Goal: Answer question/provide support

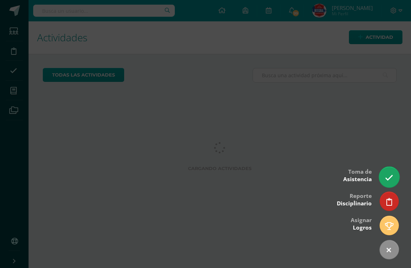
click at [395, 176] on link at bounding box center [389, 177] width 20 height 21
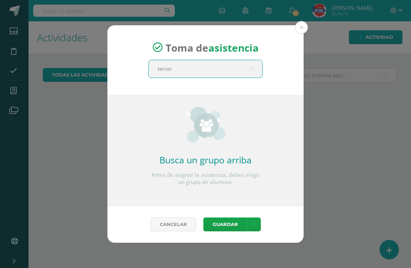
type input "tercera"
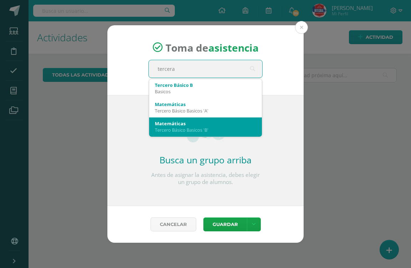
scroll to position [19, 0]
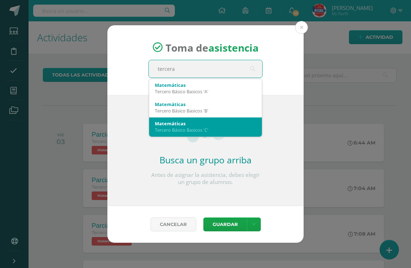
click at [209, 121] on div "Matemáticas" at bounding box center [205, 123] width 101 height 6
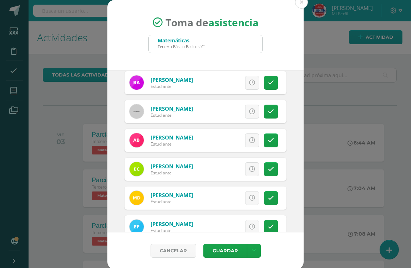
scroll to position [36, 0]
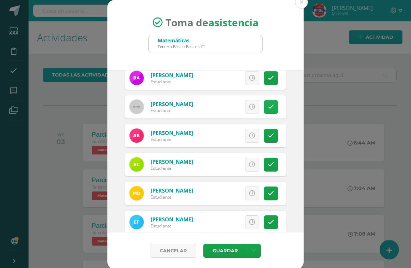
click at [266, 107] on link at bounding box center [271, 107] width 14 height 14
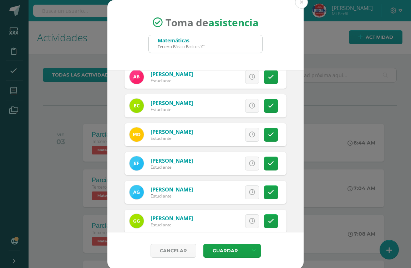
scroll to position [107, 0]
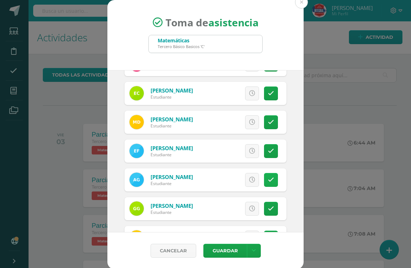
click at [264, 175] on link at bounding box center [271, 180] width 14 height 14
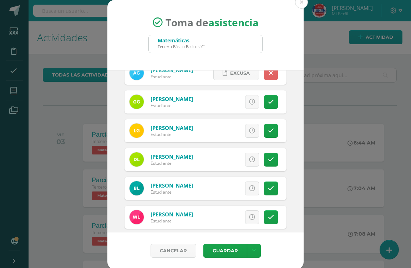
scroll to position [250, 0]
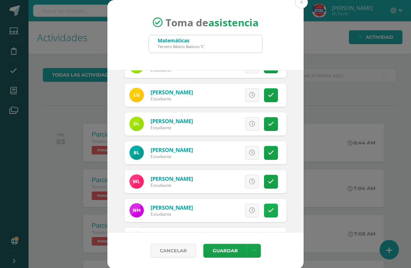
click at [264, 214] on link at bounding box center [271, 211] width 14 height 14
click at [230, 207] on span "Excusa" at bounding box center [240, 210] width 20 height 13
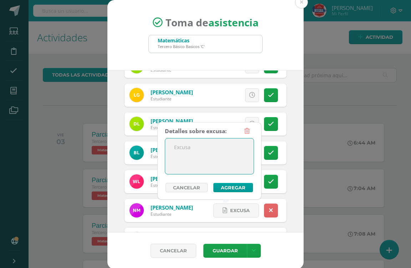
click at [180, 147] on textarea at bounding box center [209, 157] width 88 height 36
type textarea "se retiro a bolly"
click at [236, 186] on button "Agregar" at bounding box center [233, 187] width 40 height 9
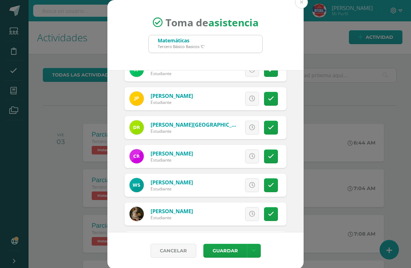
scroll to position [570, 0]
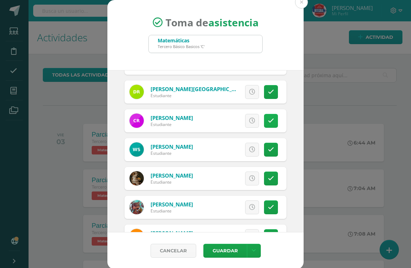
click at [265, 127] on link at bounding box center [271, 121] width 14 height 14
click at [219, 121] on link "Excusa" at bounding box center [236, 121] width 46 height 14
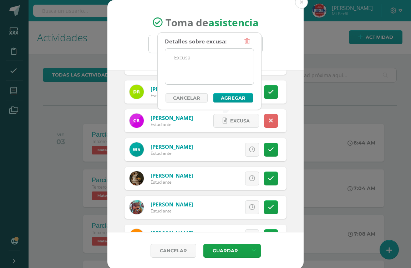
click at [203, 71] on textarea at bounding box center [209, 67] width 88 height 36
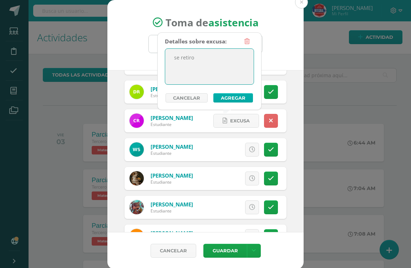
type textarea "se retiro"
click at [230, 93] on button "Agregar" at bounding box center [233, 97] width 40 height 9
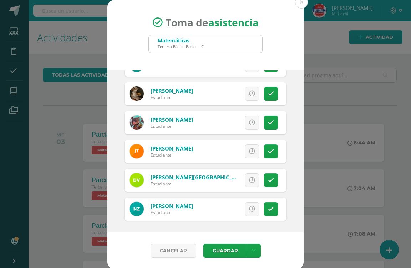
scroll to position [1, 0]
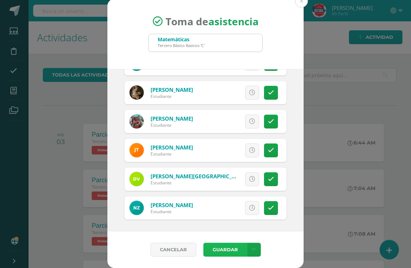
click at [213, 247] on button "Guardar" at bounding box center [224, 250] width 43 height 14
